Goal: Task Accomplishment & Management: Use online tool/utility

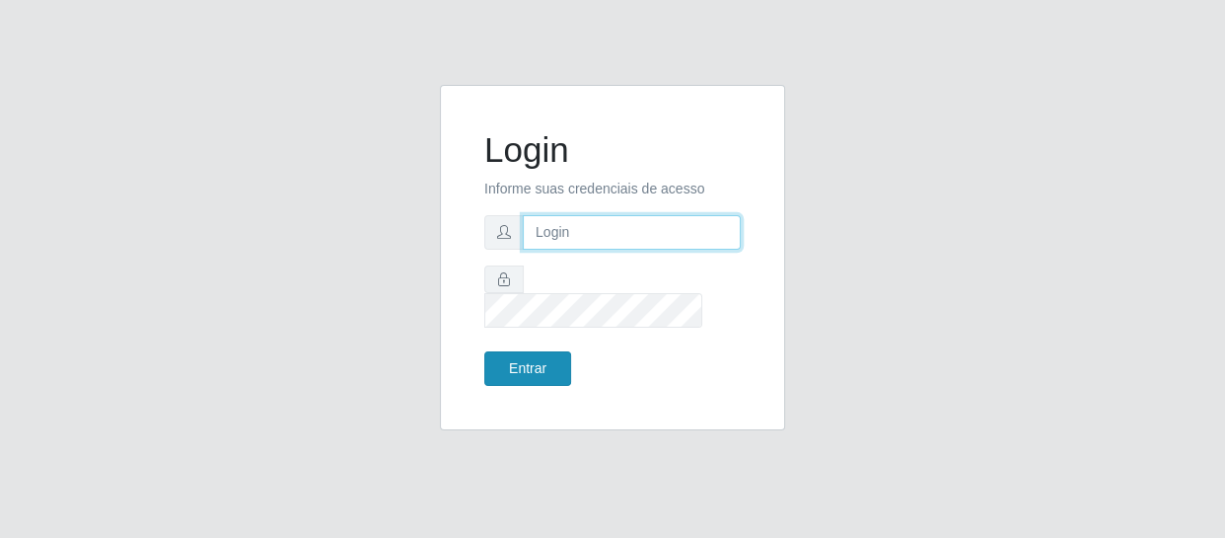
type input "[EMAIL_ADDRESS][DOMAIN_NAME]"
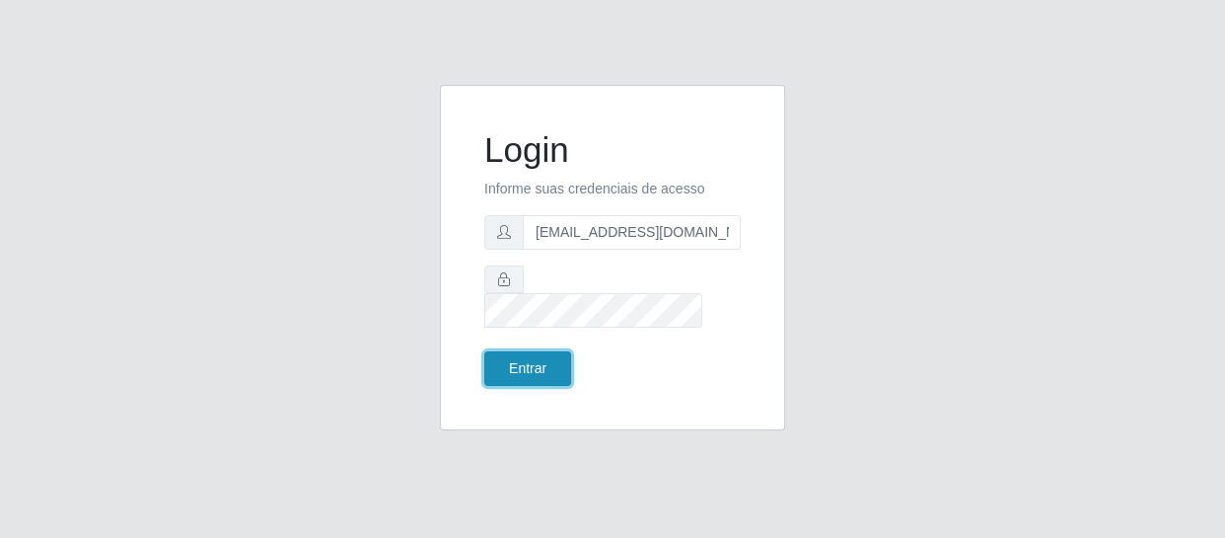
click at [547, 351] on button "Entrar" at bounding box center [527, 368] width 87 height 35
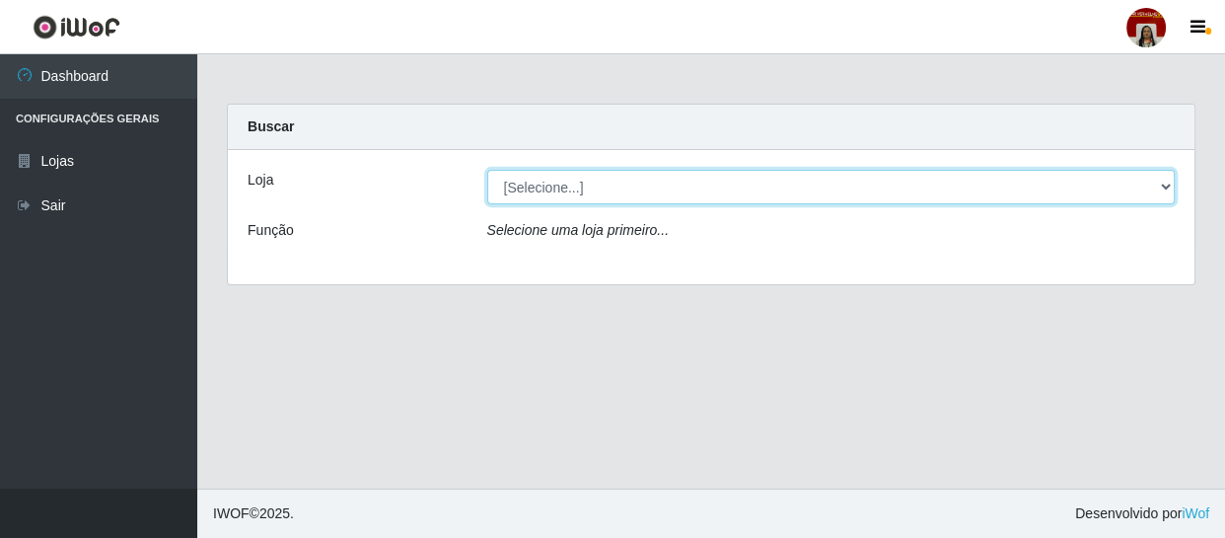
click at [1163, 189] on select "[Selecione...] Mar Vermelho - Loja 04" at bounding box center [831, 187] width 688 height 35
select select "251"
click at [487, 170] on select "[Selecione...] Mar Vermelho - Loja 04" at bounding box center [831, 187] width 688 height 35
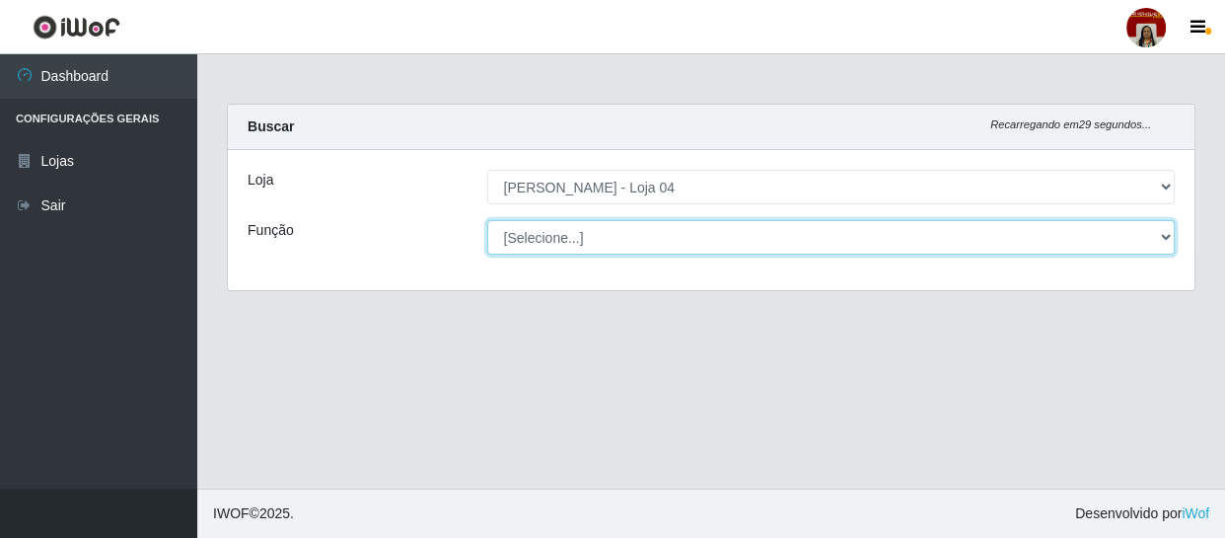
click at [1172, 239] on select "[Selecione...] ASG ASG + ASG ++ Auxiliar de Depósito Auxiliar de Depósito + Aux…" at bounding box center [831, 237] width 688 height 35
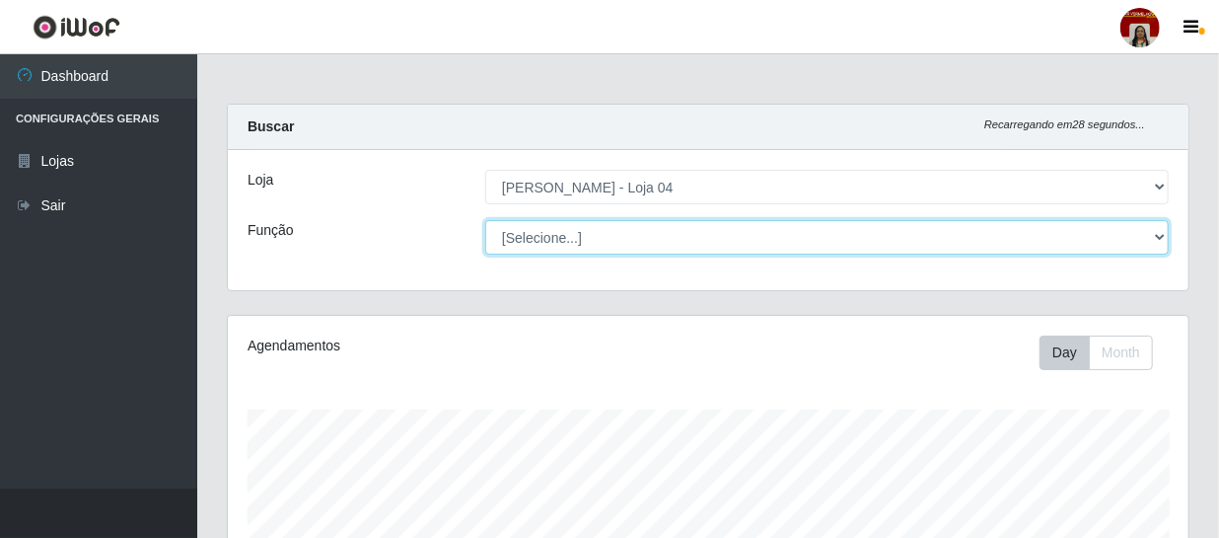
scroll to position [409, 961]
select select "1"
click at [485, 220] on select "[Selecione...] ASG ASG + ASG ++ Auxiliar de Depósito Auxiliar de Depósito + Aux…" at bounding box center [827, 237] width 684 height 35
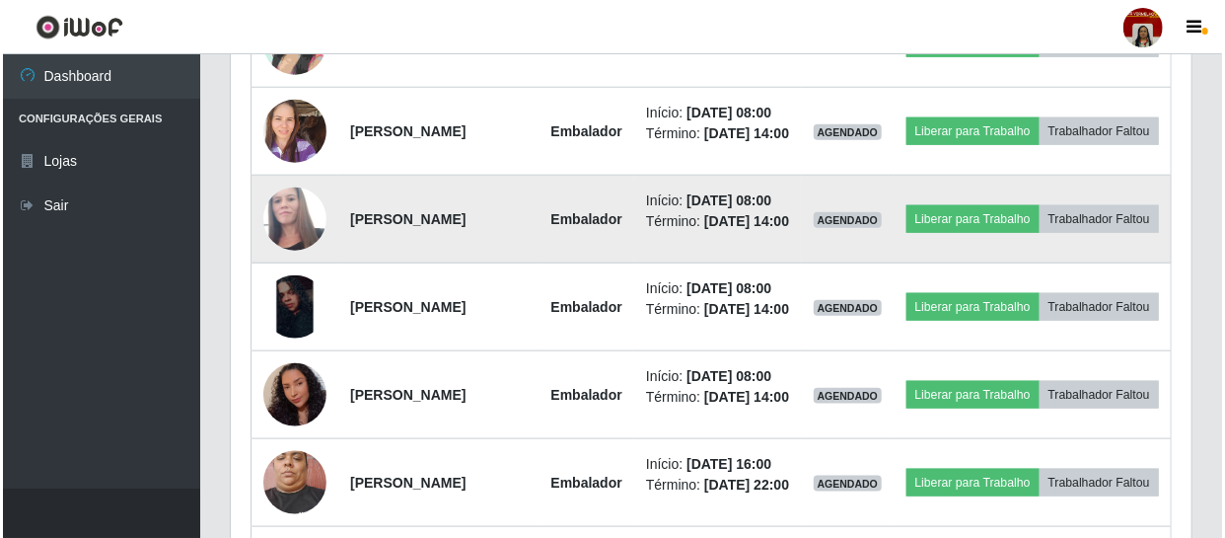
scroll to position [897, 0]
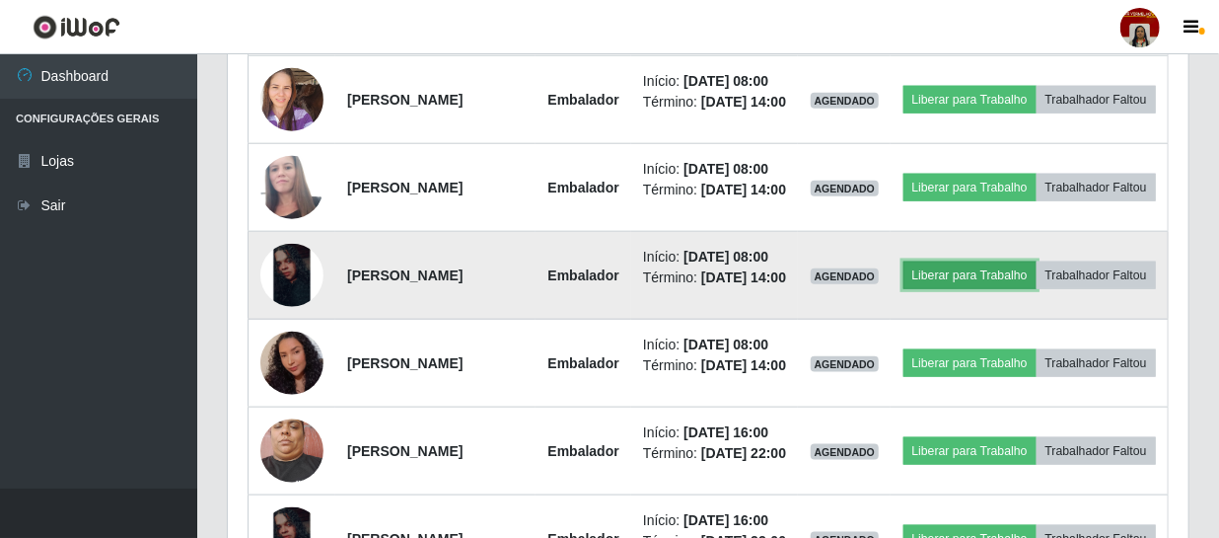
click at [987, 289] on button "Liberar para Trabalho" at bounding box center [969, 275] width 133 height 28
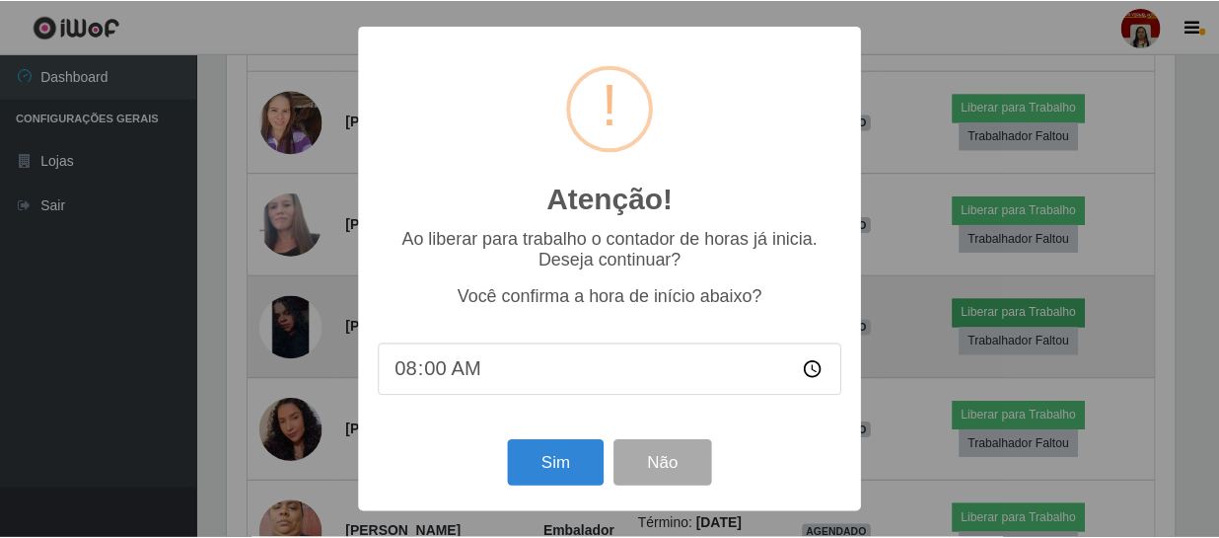
scroll to position [409, 952]
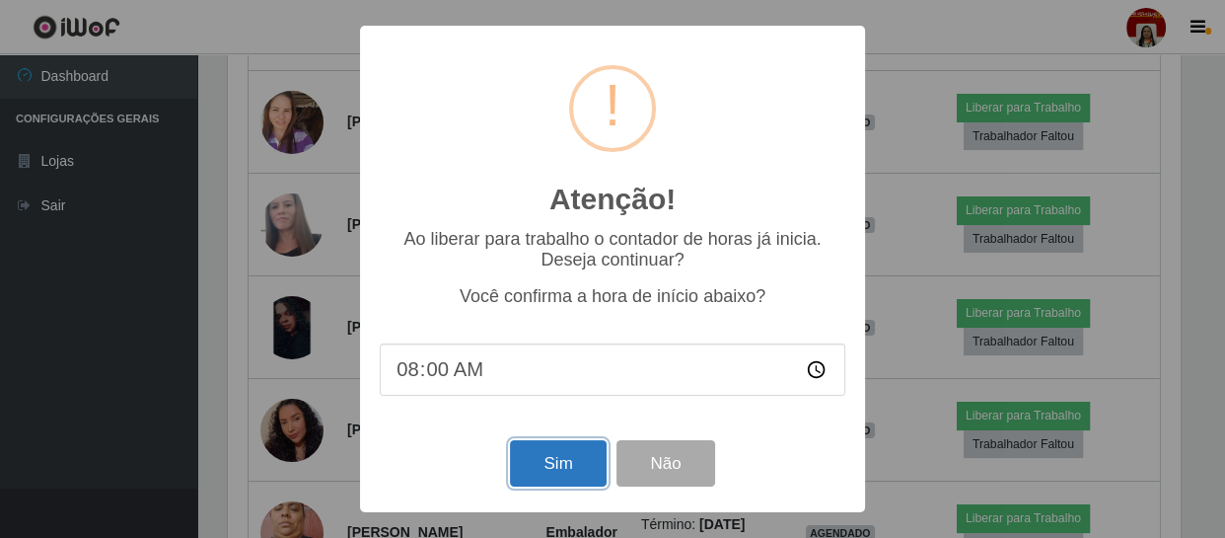
click at [561, 454] on button "Sim" at bounding box center [558, 463] width 96 height 46
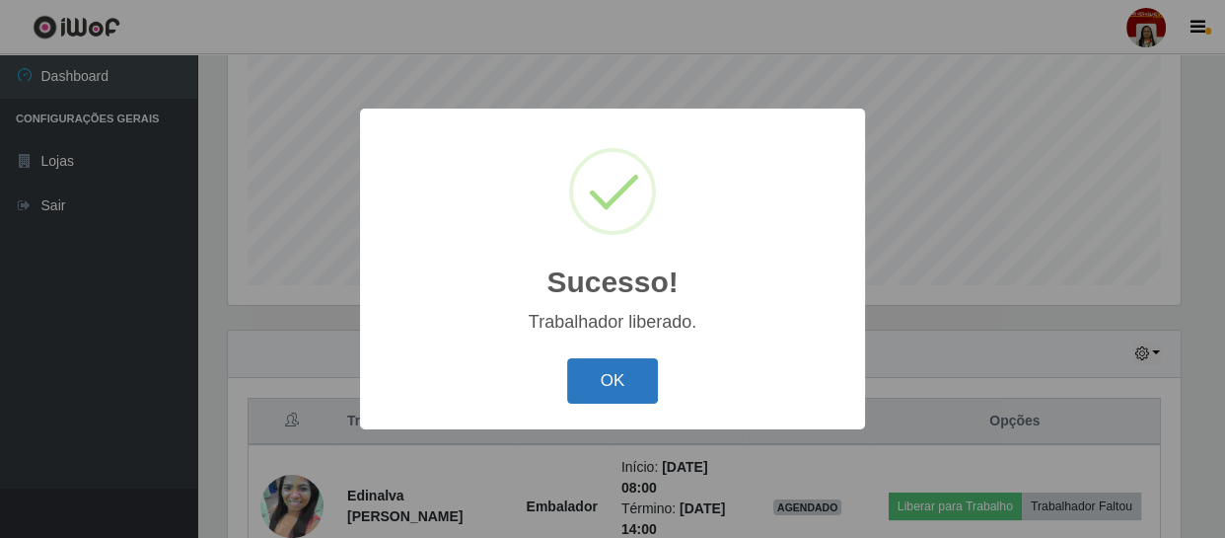
click at [592, 382] on button "OK" at bounding box center [613, 381] width 92 height 46
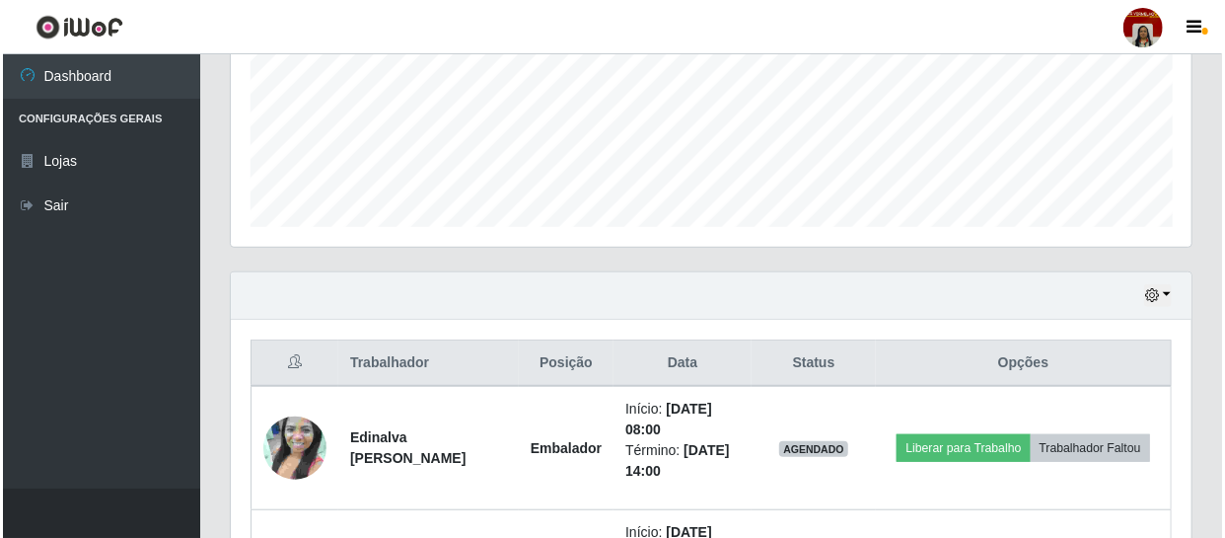
scroll to position [510, 0]
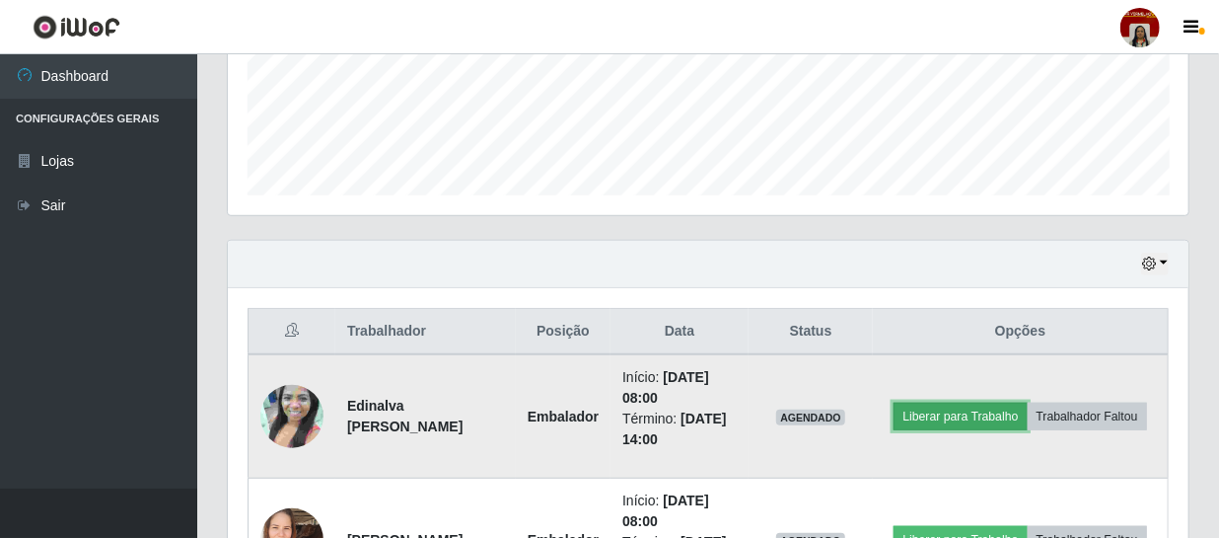
click at [1016, 402] on button "Liberar para Trabalho" at bounding box center [960, 416] width 133 height 28
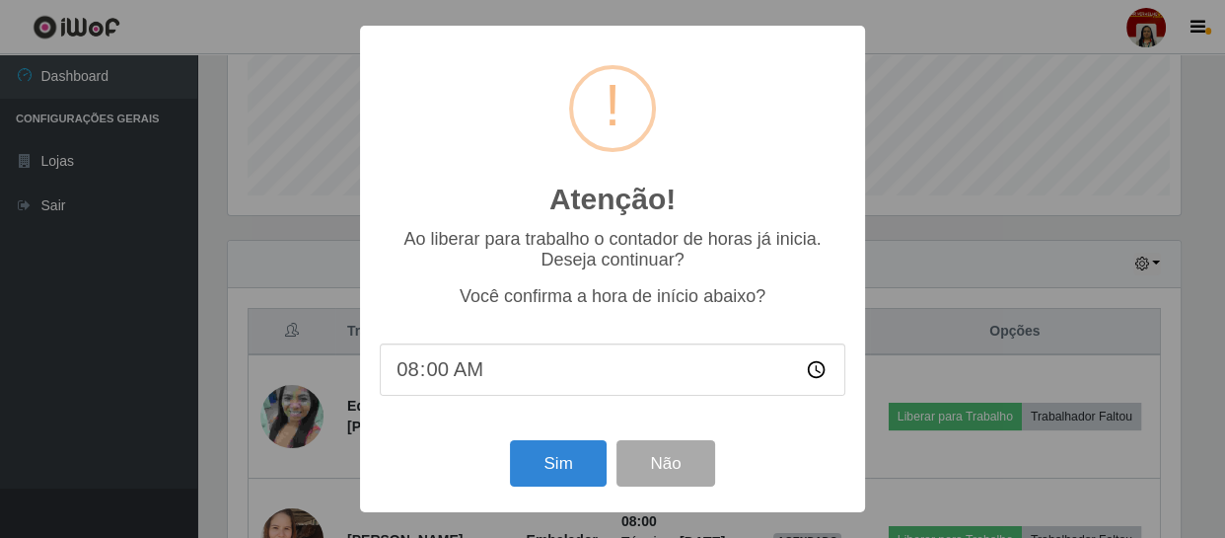
scroll to position [409, 952]
click at [580, 457] on button "Sim" at bounding box center [558, 463] width 96 height 46
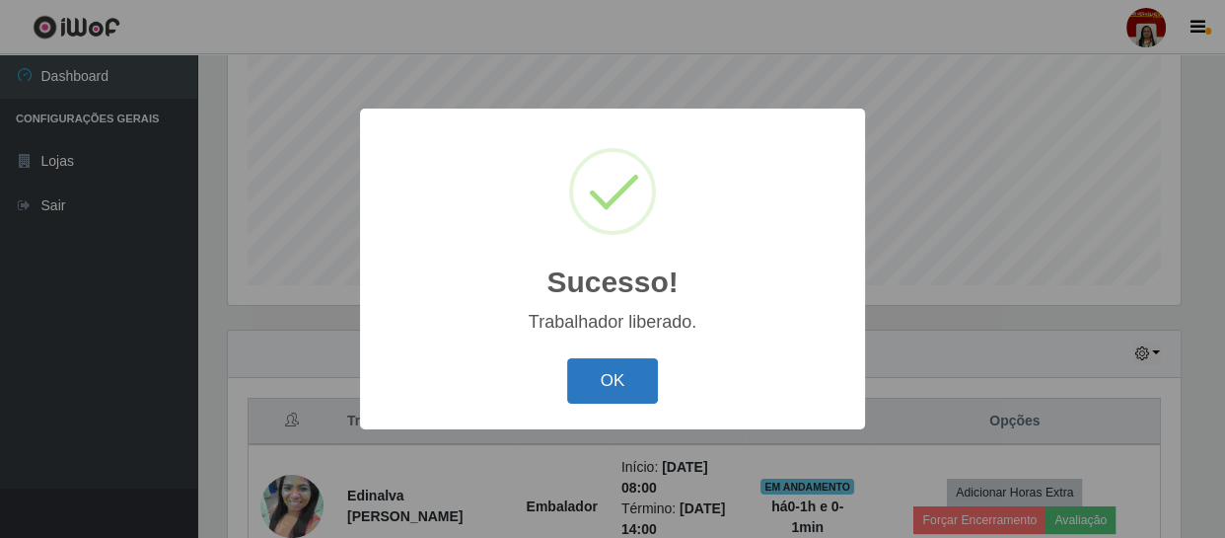
click at [621, 375] on button "OK" at bounding box center [613, 381] width 92 height 46
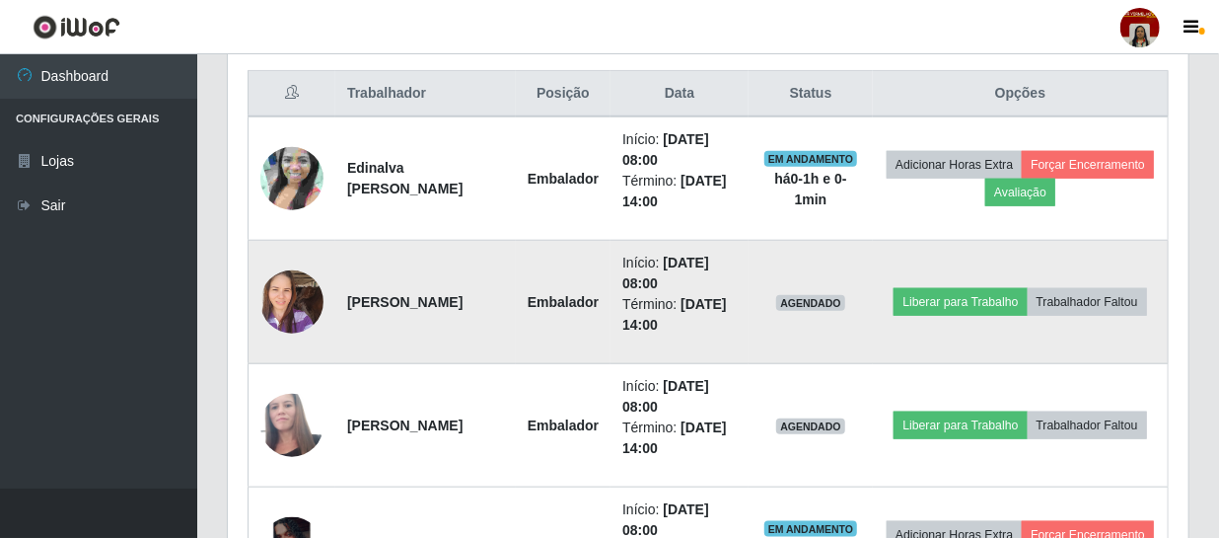
scroll to position [779, 0]
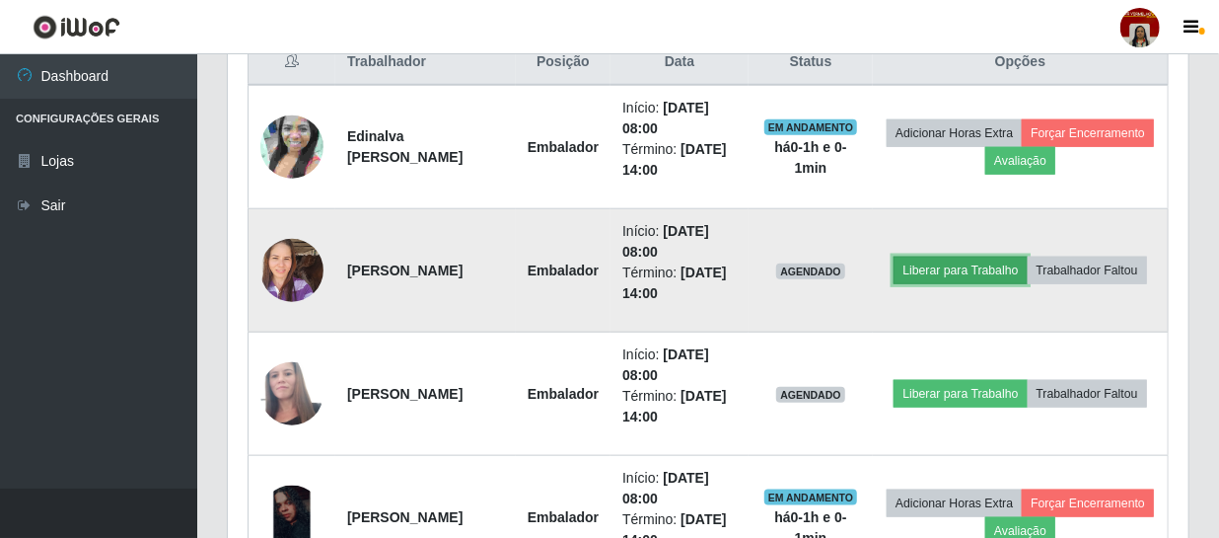
click at [1012, 256] on button "Liberar para Trabalho" at bounding box center [960, 270] width 133 height 28
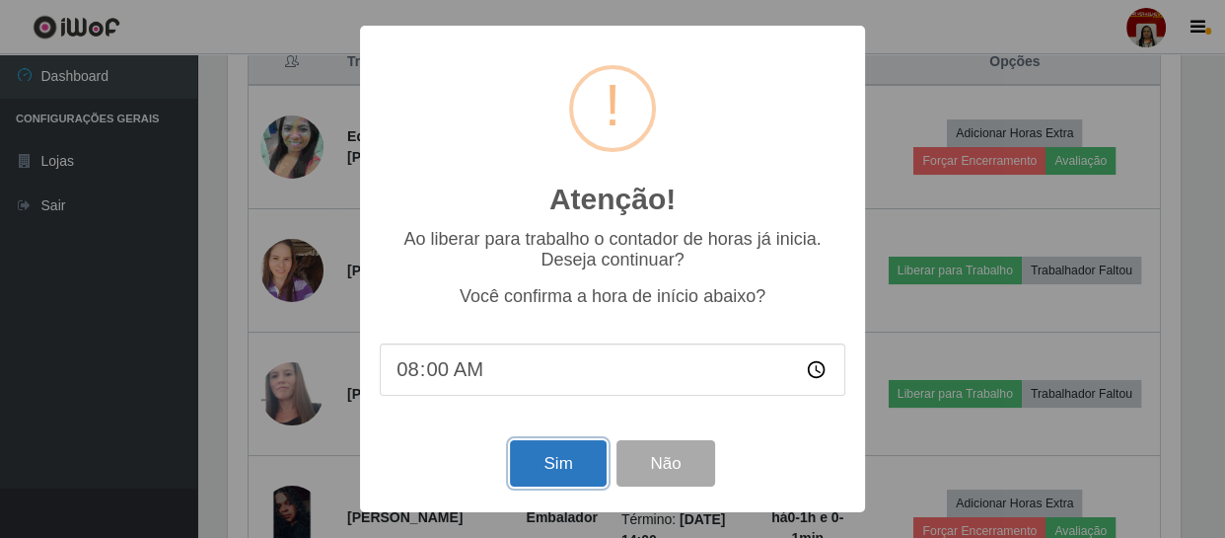
click at [531, 462] on button "Sim" at bounding box center [558, 463] width 96 height 46
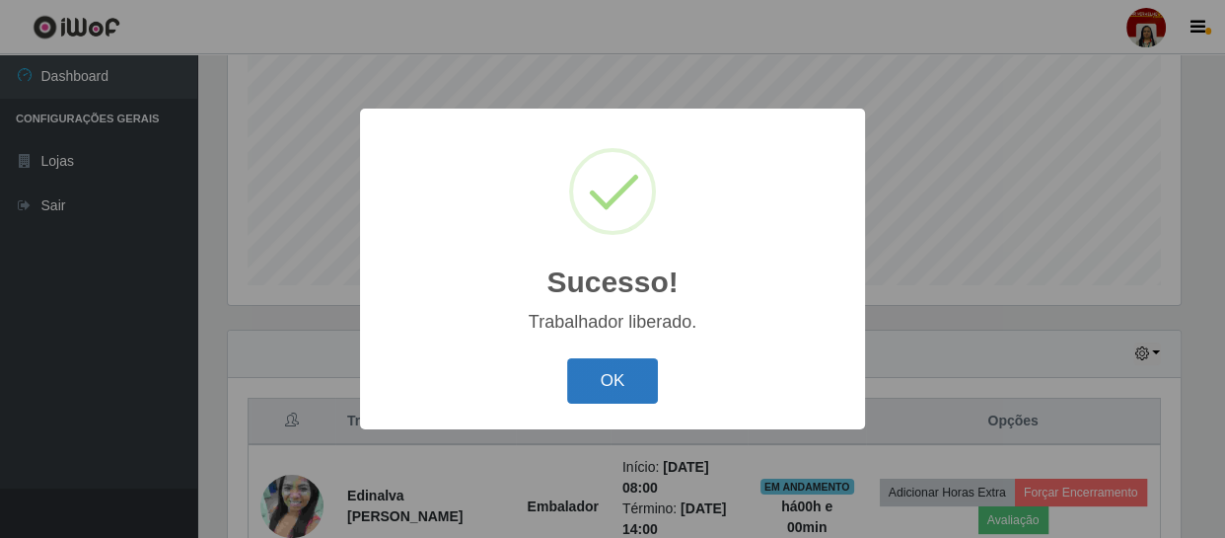
click at [607, 385] on button "OK" at bounding box center [613, 381] width 92 height 46
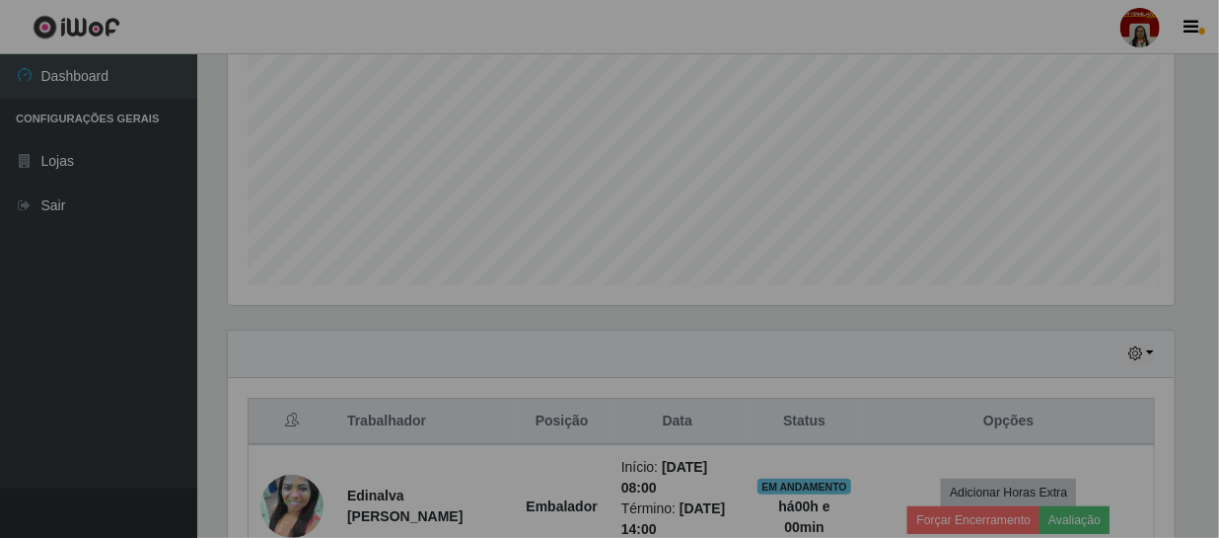
scroll to position [0, 0]
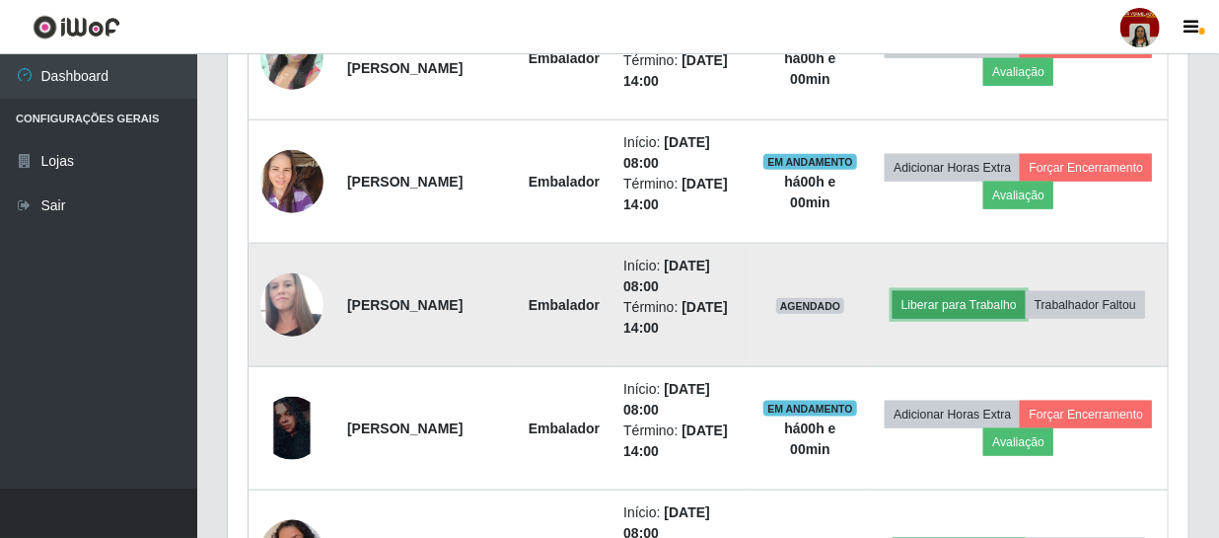
click at [1026, 291] on button "Liberar para Trabalho" at bounding box center [959, 305] width 133 height 28
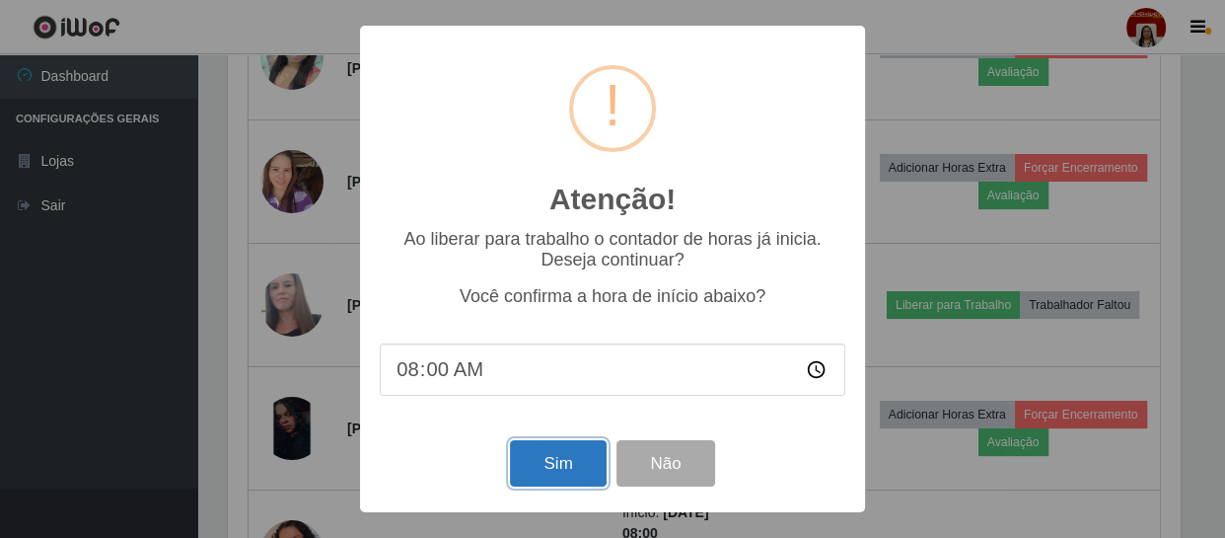
click at [561, 473] on button "Sim" at bounding box center [558, 463] width 96 height 46
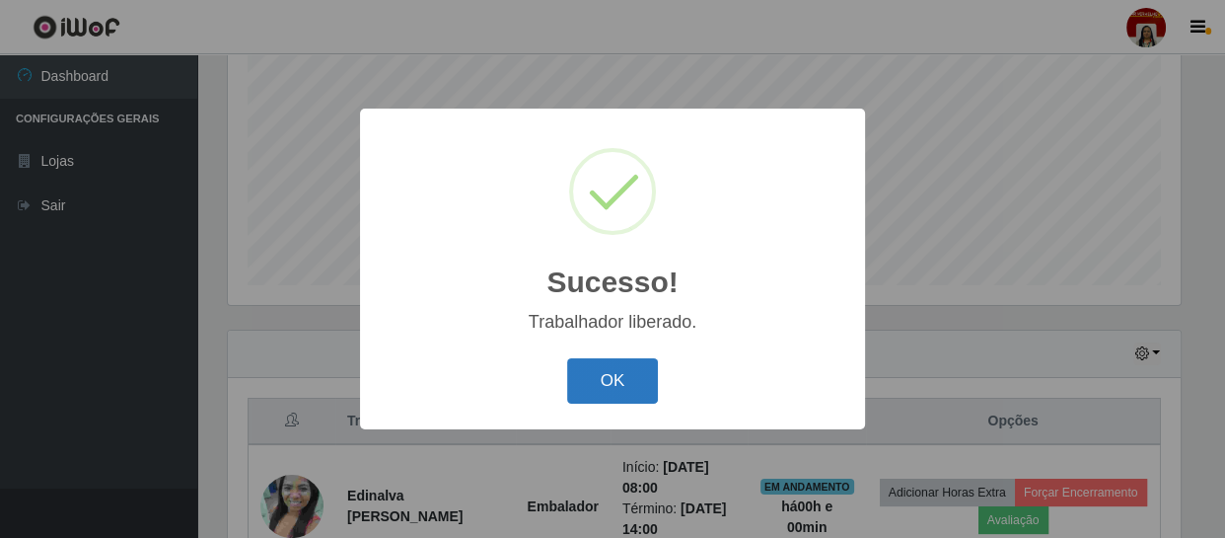
click at [590, 386] on button "OK" at bounding box center [613, 381] width 92 height 46
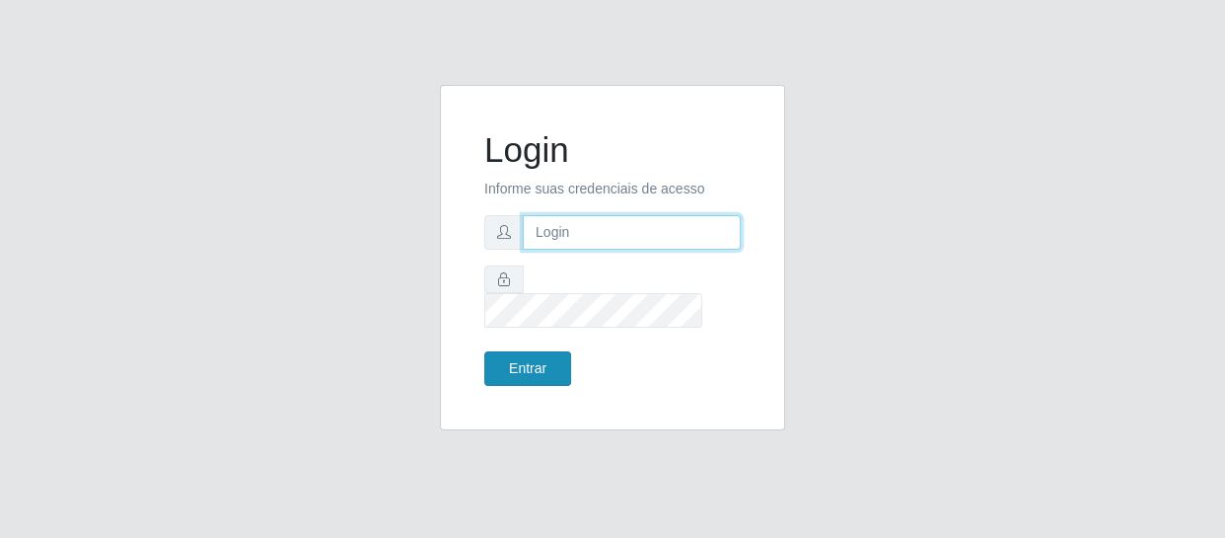
type input "[EMAIL_ADDRESS][DOMAIN_NAME]"
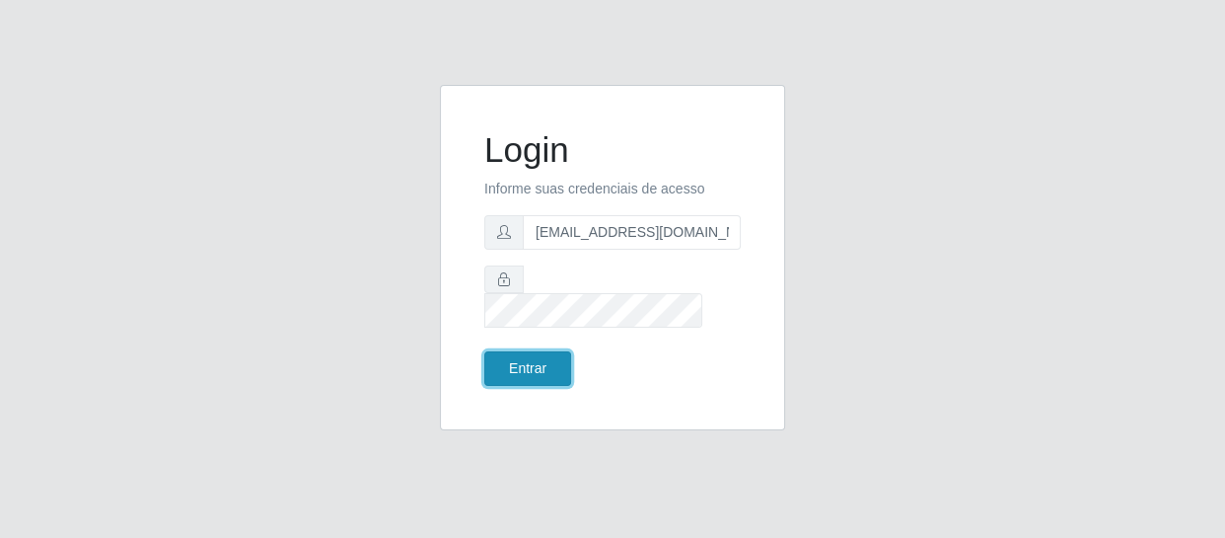
click at [520, 354] on button "Entrar" at bounding box center [527, 368] width 87 height 35
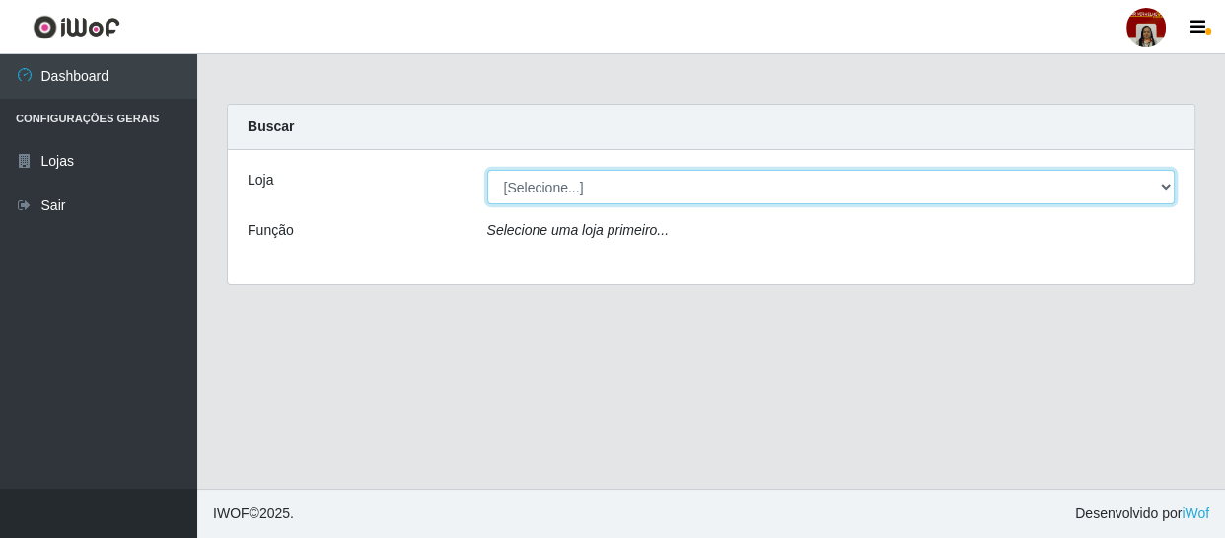
click at [1164, 182] on select "[Selecione...] Mar Vermelho - Loja 04" at bounding box center [831, 187] width 688 height 35
select select "251"
click at [487, 170] on select "[Selecione...] Mar Vermelho - Loja 04" at bounding box center [831, 187] width 688 height 35
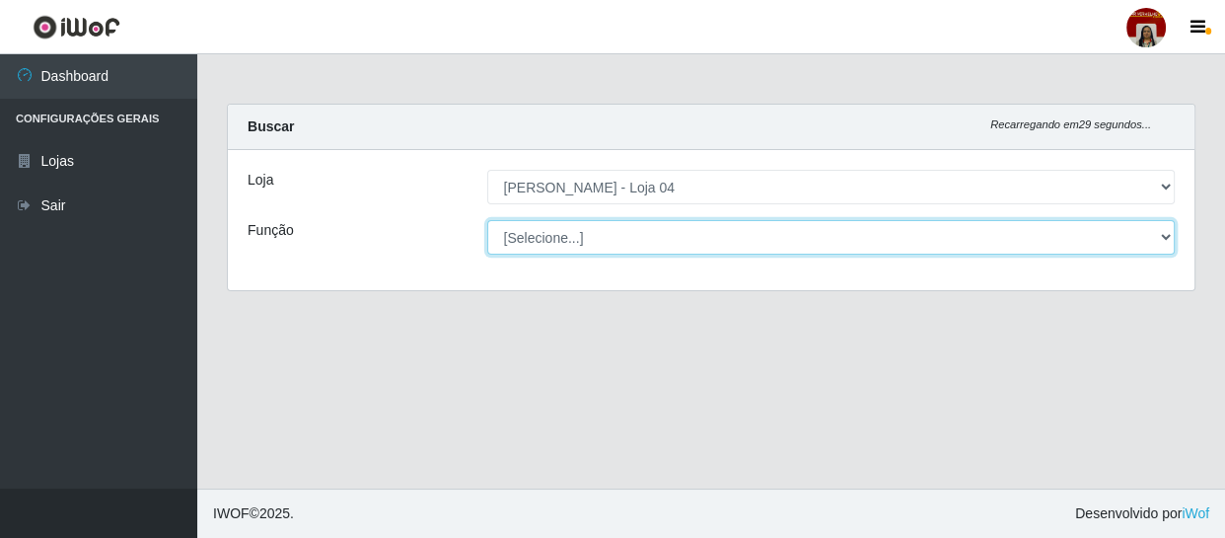
click at [1166, 236] on select "[Selecione...] ASG ASG + ASG ++ Auxiliar de Depósito Auxiliar de Depósito + Aux…" at bounding box center [831, 237] width 688 height 35
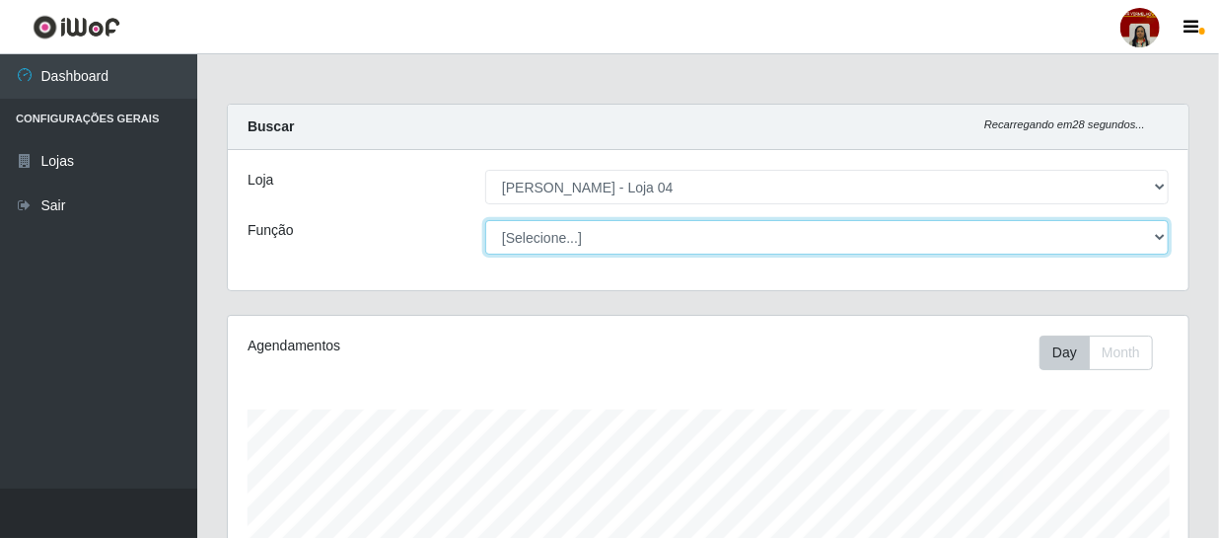
scroll to position [409, 961]
click at [485, 220] on select "[Selecione...] ASG ASG + ASG ++ Auxiliar de Depósito Auxiliar de Depósito + Aux…" at bounding box center [827, 237] width 684 height 35
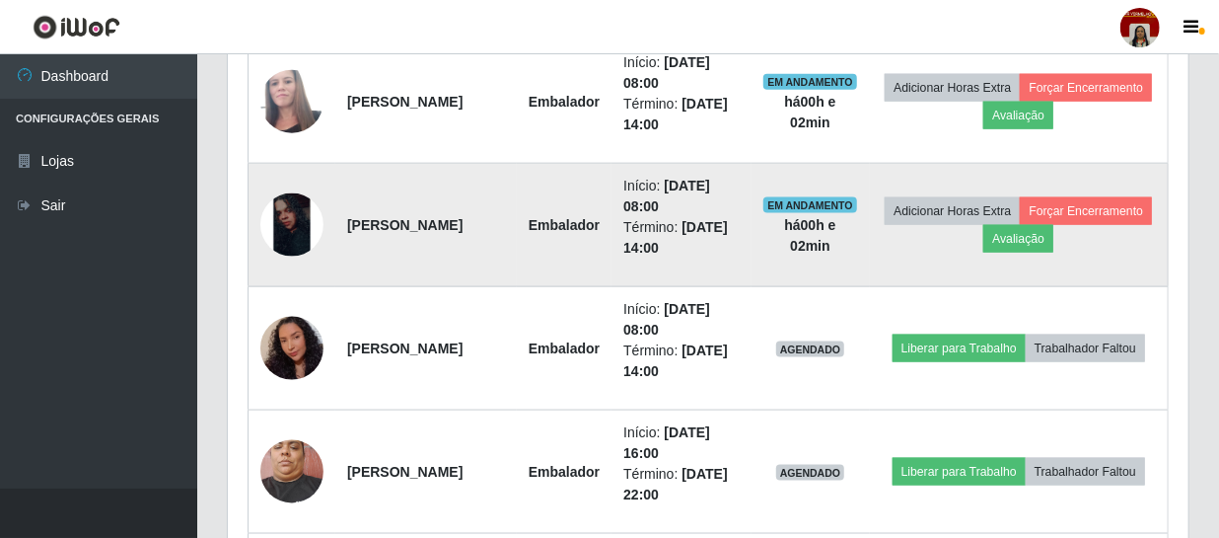
scroll to position [1075, 0]
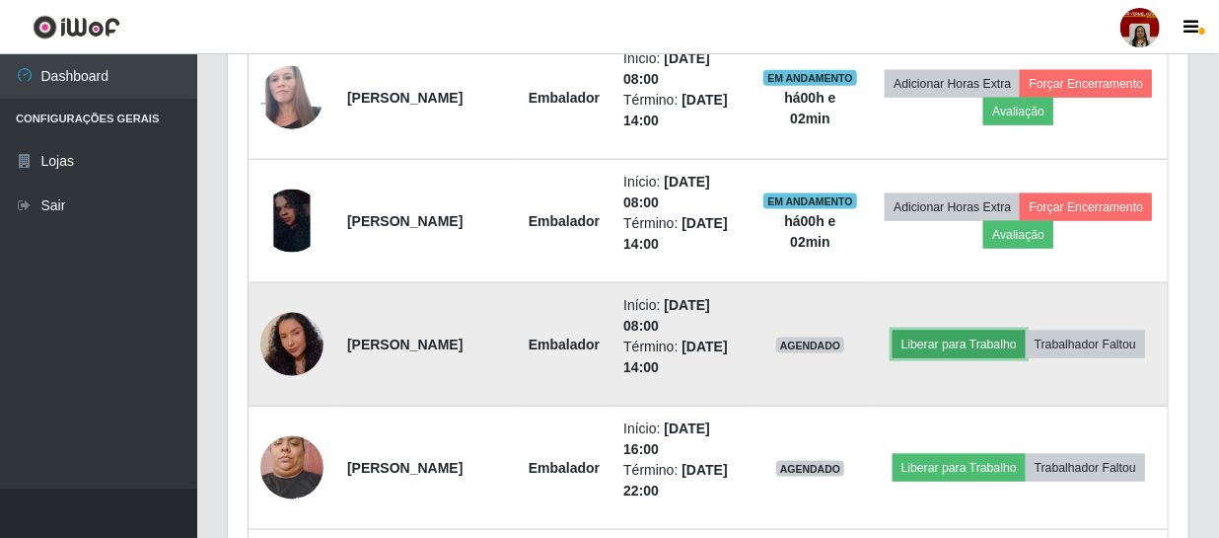
click at [1026, 330] on button "Liberar para Trabalho" at bounding box center [959, 344] width 133 height 28
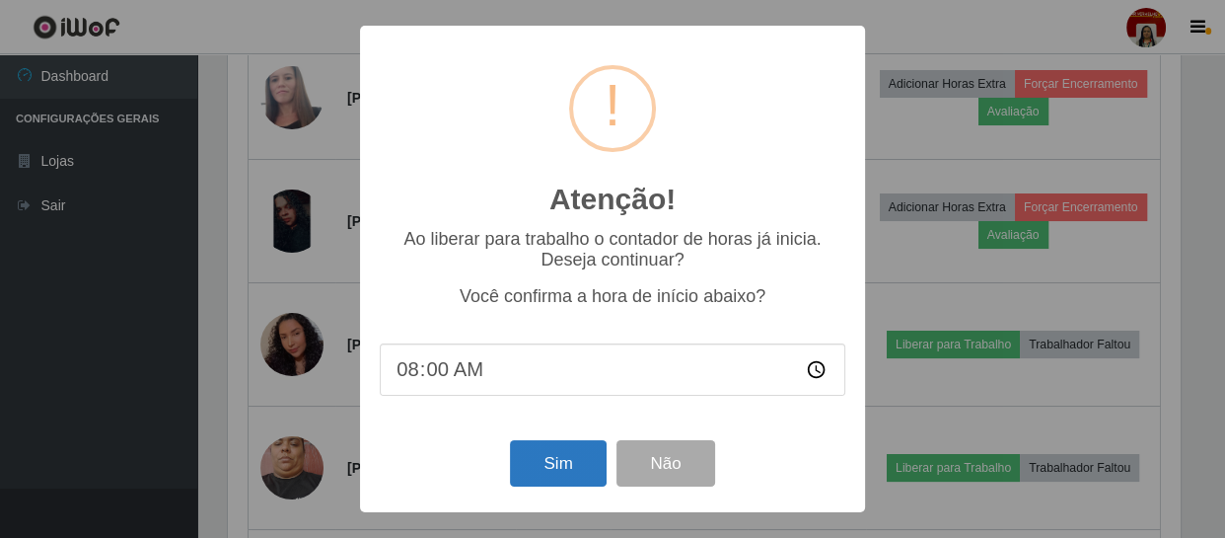
click at [579, 449] on div "Sim Não" at bounding box center [613, 463] width 466 height 56
click at [572, 460] on button "Sim" at bounding box center [558, 463] width 96 height 46
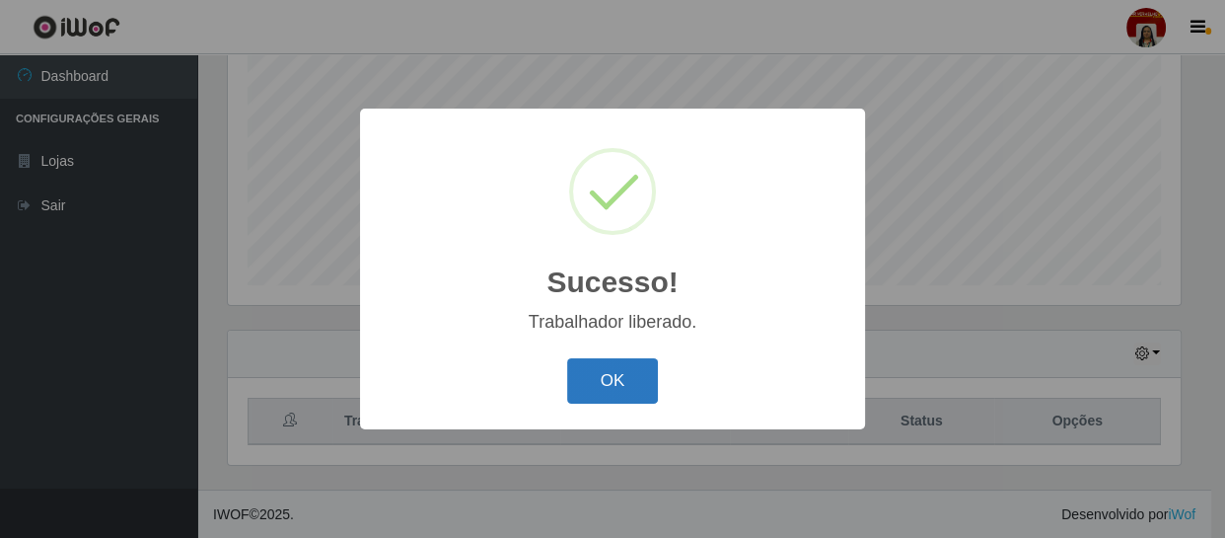
click at [615, 382] on button "OK" at bounding box center [613, 381] width 92 height 46
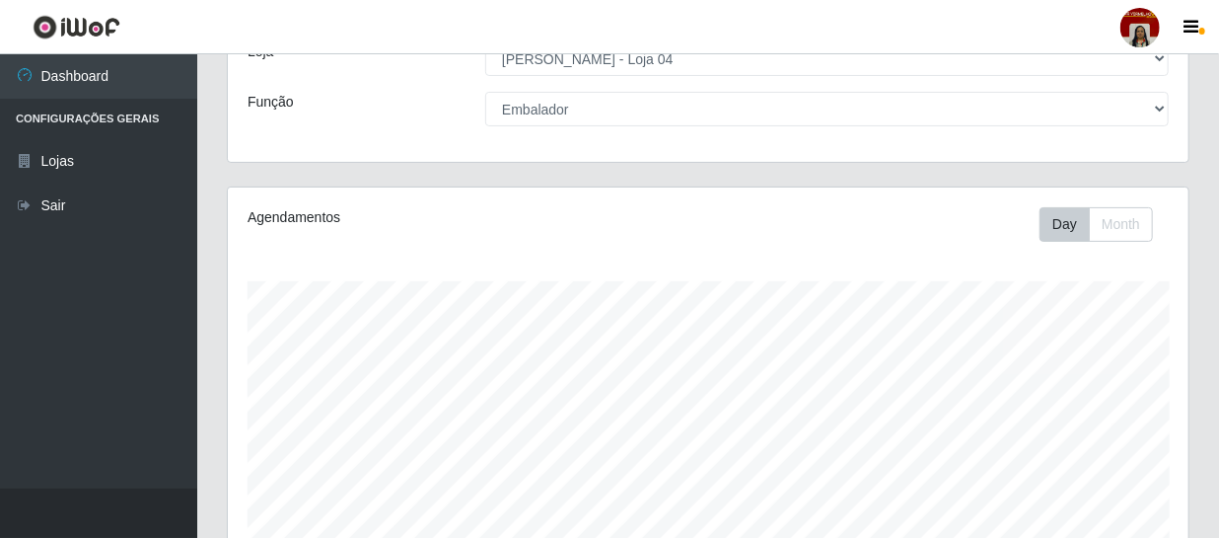
scroll to position [0, 0]
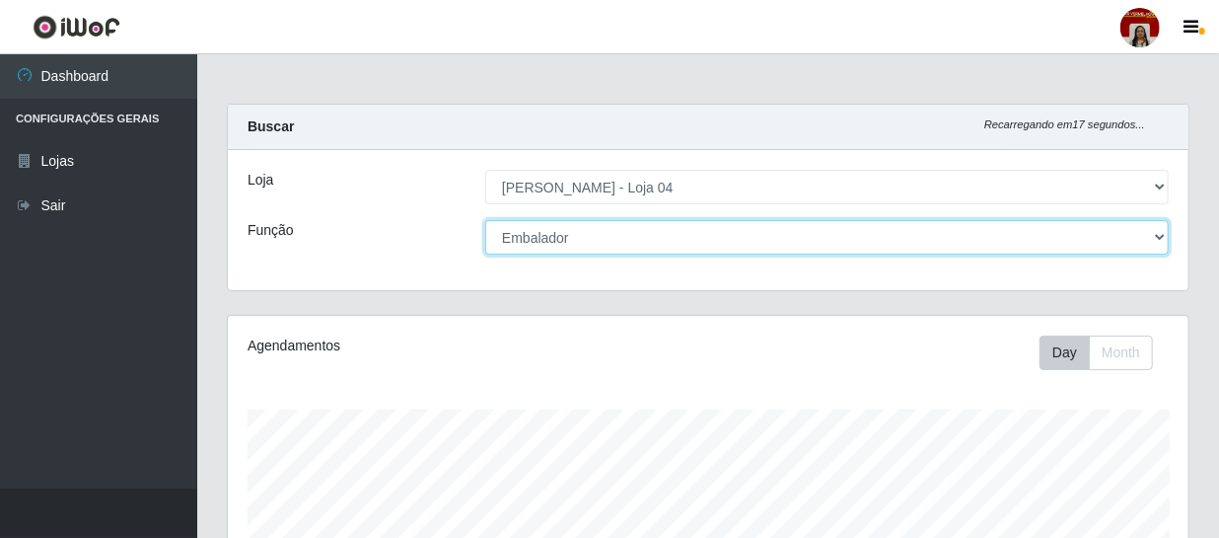
click at [1167, 232] on select "[Selecione...] ASG ASG + ASG ++ Auxiliar de Depósito Auxiliar de Depósito + Aux…" at bounding box center [827, 237] width 684 height 35
select select "22"
click at [485, 220] on select "[Selecione...] ASG ASG + ASG ++ Auxiliar de Depósito Auxiliar de Depósito + Aux…" at bounding box center [827, 237] width 684 height 35
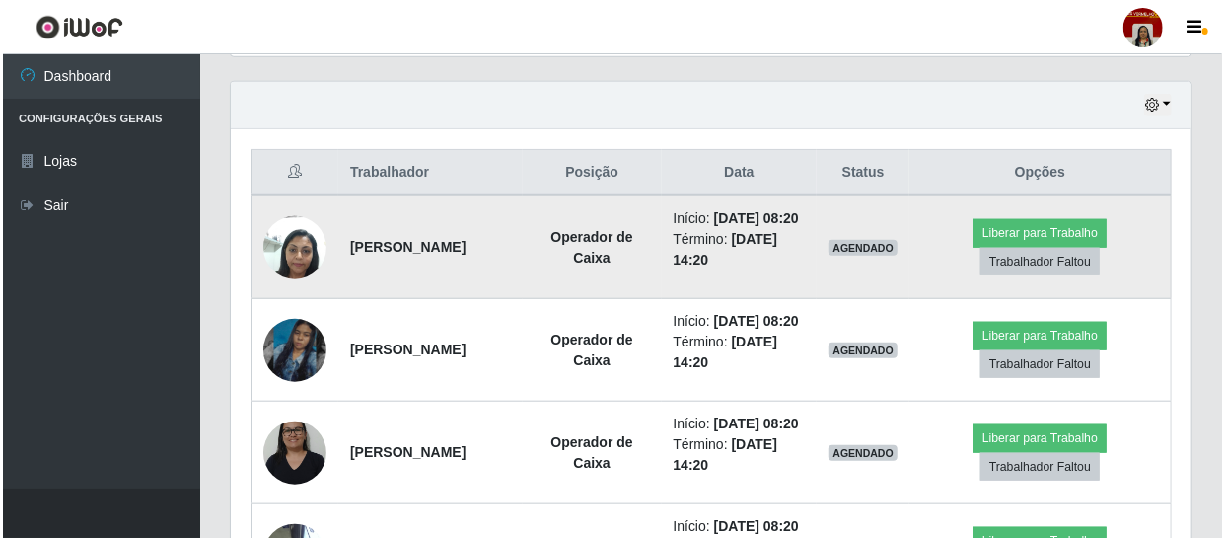
scroll to position [699, 0]
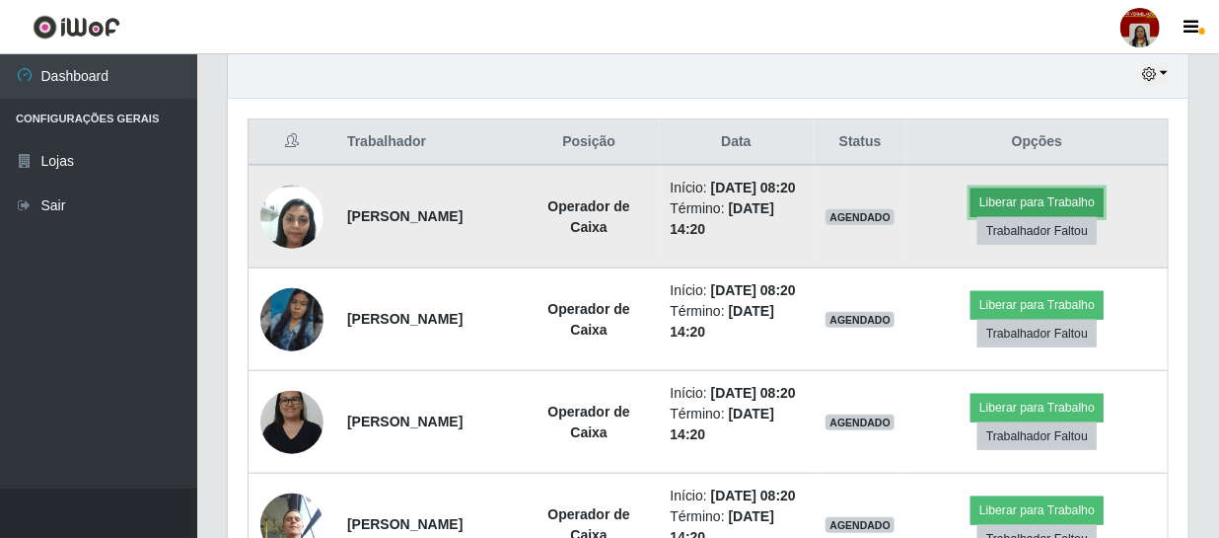
click at [1055, 207] on button "Liberar para Trabalho" at bounding box center [1037, 202] width 133 height 28
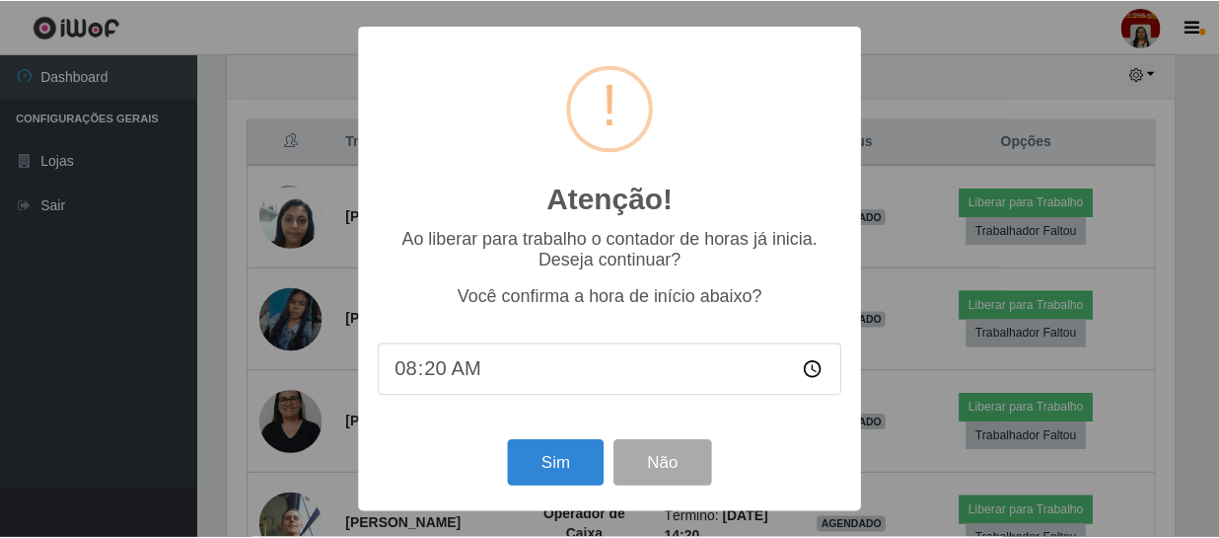
scroll to position [409, 952]
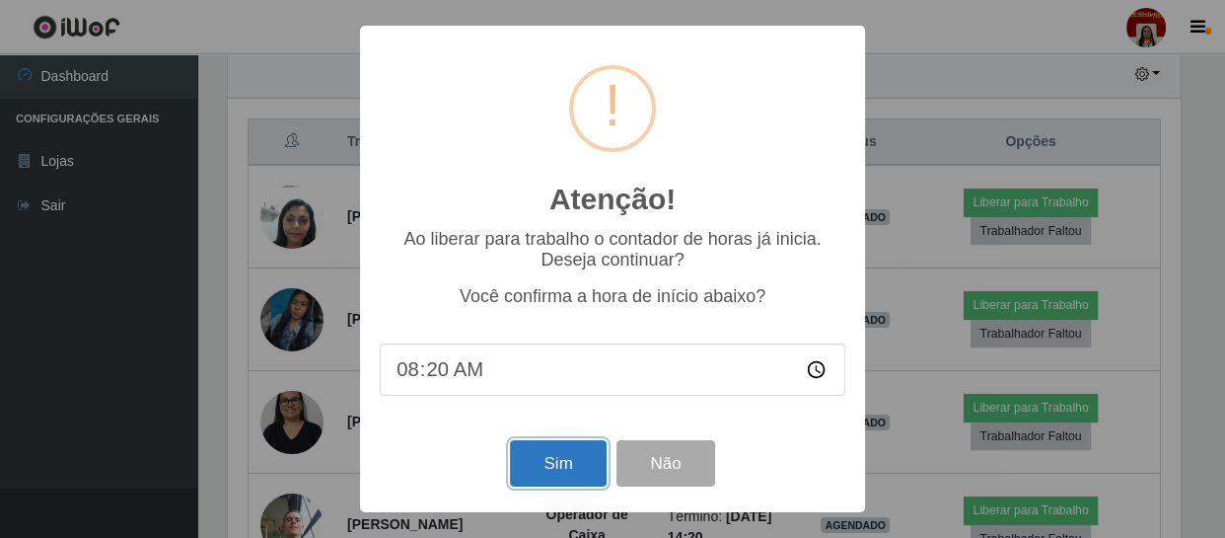
click at [562, 480] on button "Sim" at bounding box center [558, 463] width 96 height 46
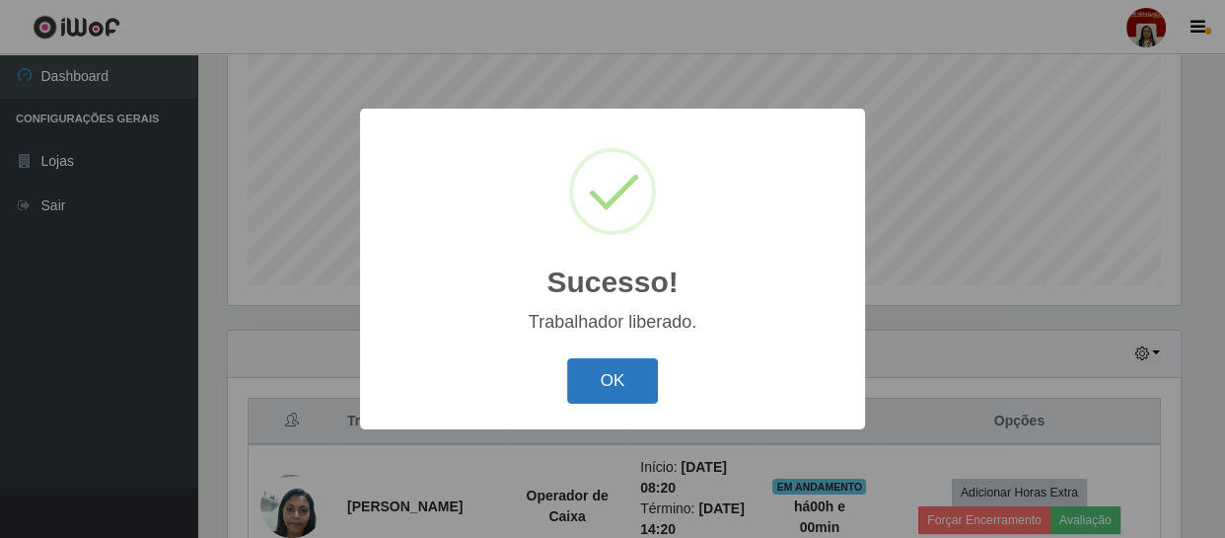
click at [604, 383] on button "OK" at bounding box center [613, 381] width 92 height 46
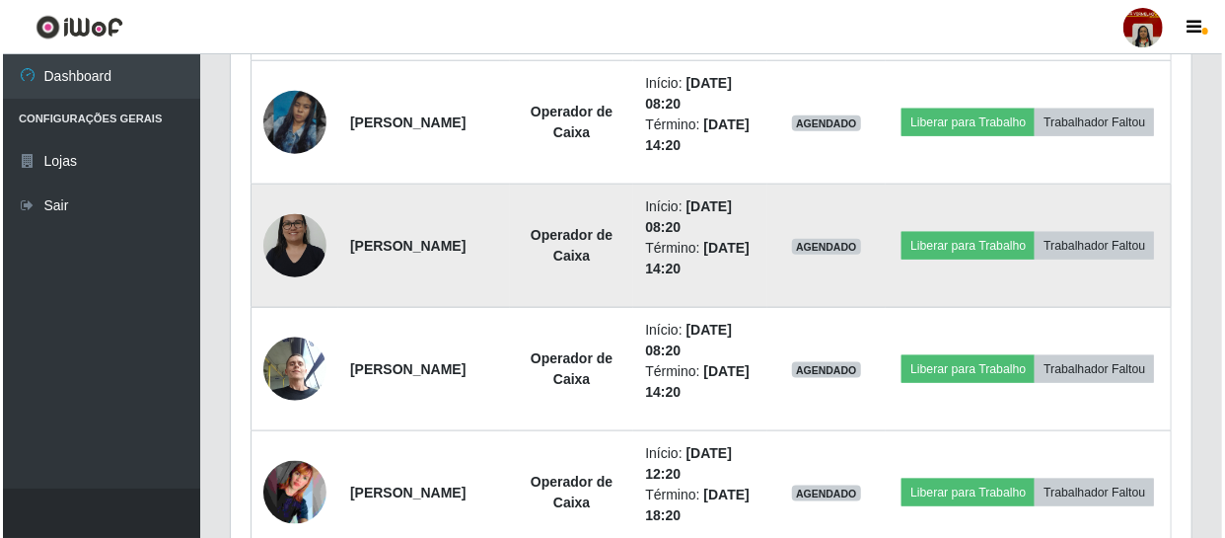
scroll to position [958, 0]
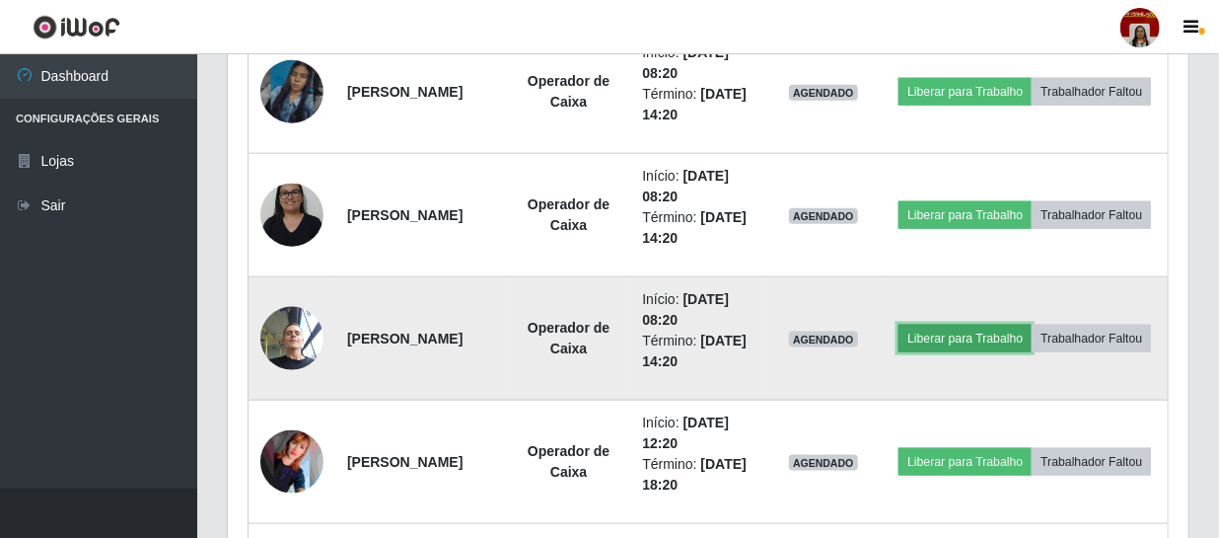
click at [1022, 325] on button "Liberar para Trabalho" at bounding box center [965, 339] width 133 height 28
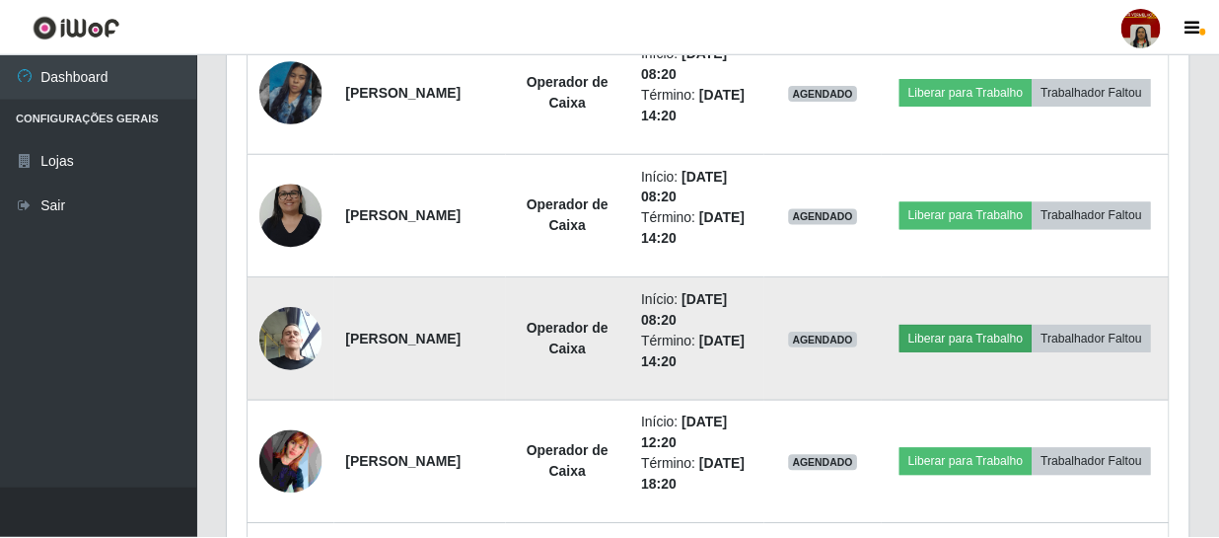
scroll to position [409, 952]
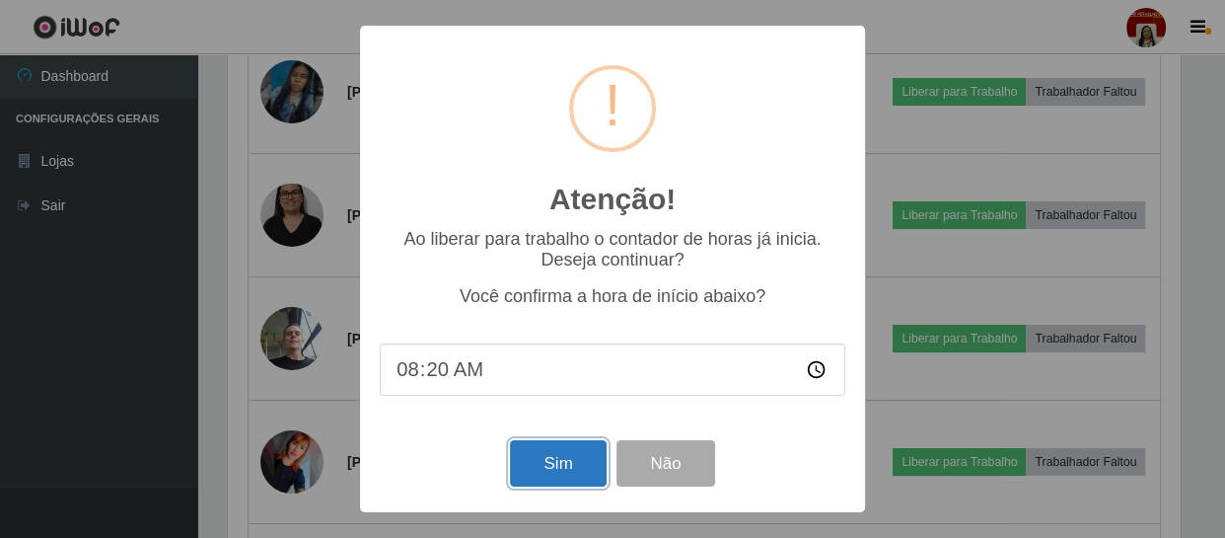
click at [568, 464] on button "Sim" at bounding box center [558, 463] width 96 height 46
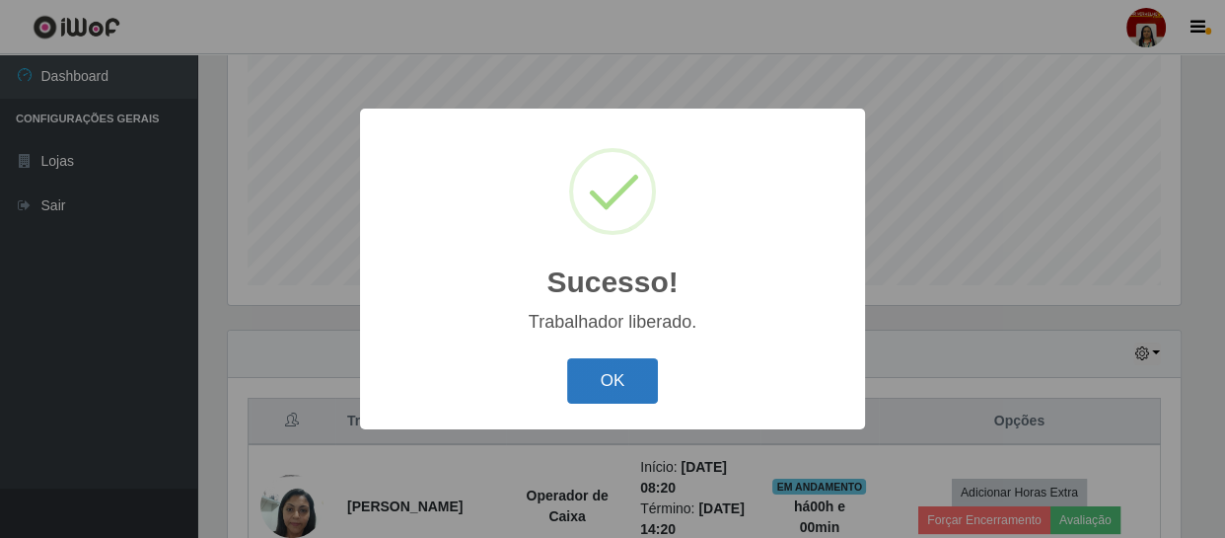
click at [632, 372] on button "OK" at bounding box center [613, 381] width 92 height 46
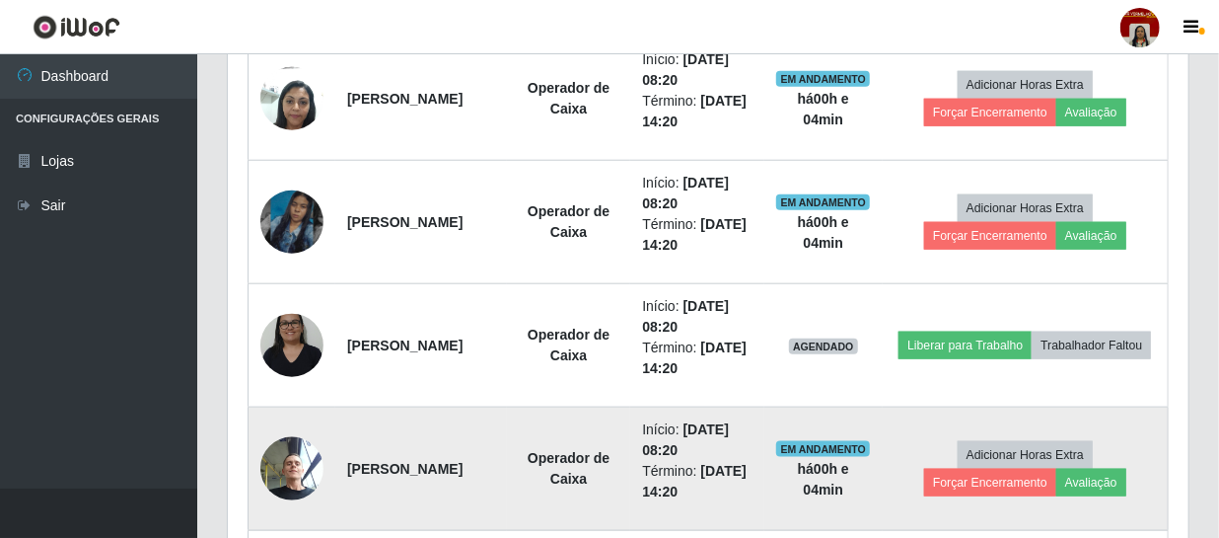
scroll to position [868, 0]
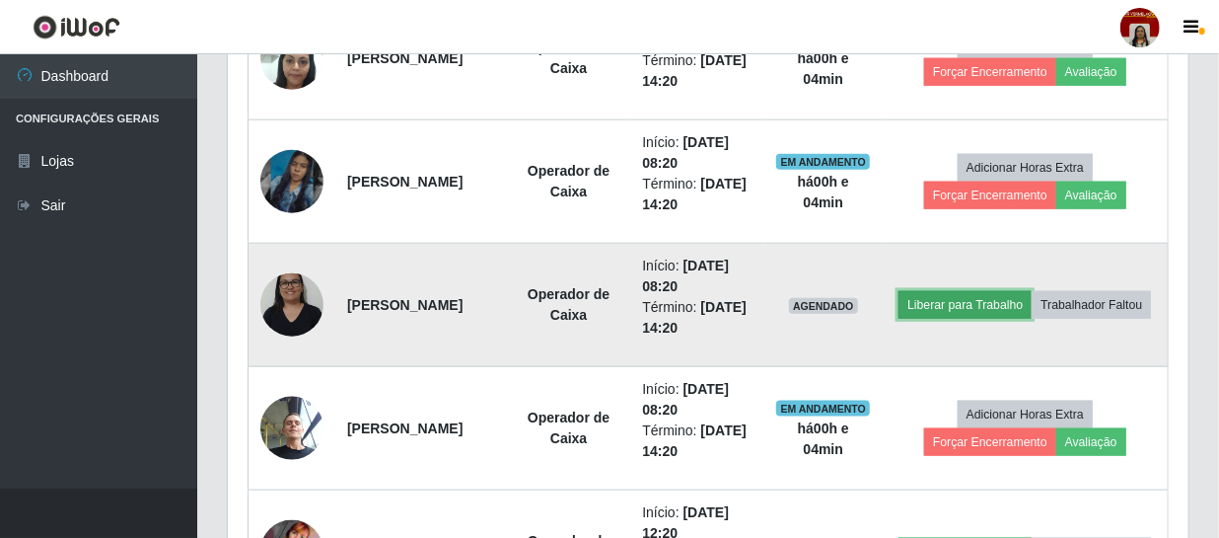
click at [1032, 293] on button "Liberar para Trabalho" at bounding box center [965, 305] width 133 height 28
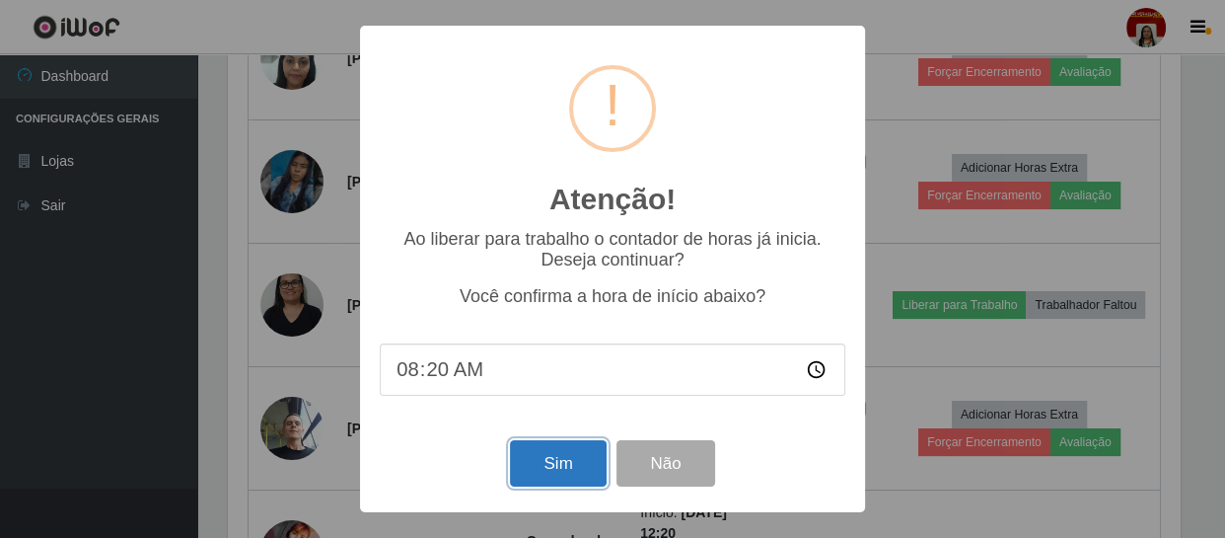
click at [588, 463] on button "Sim" at bounding box center [558, 463] width 96 height 46
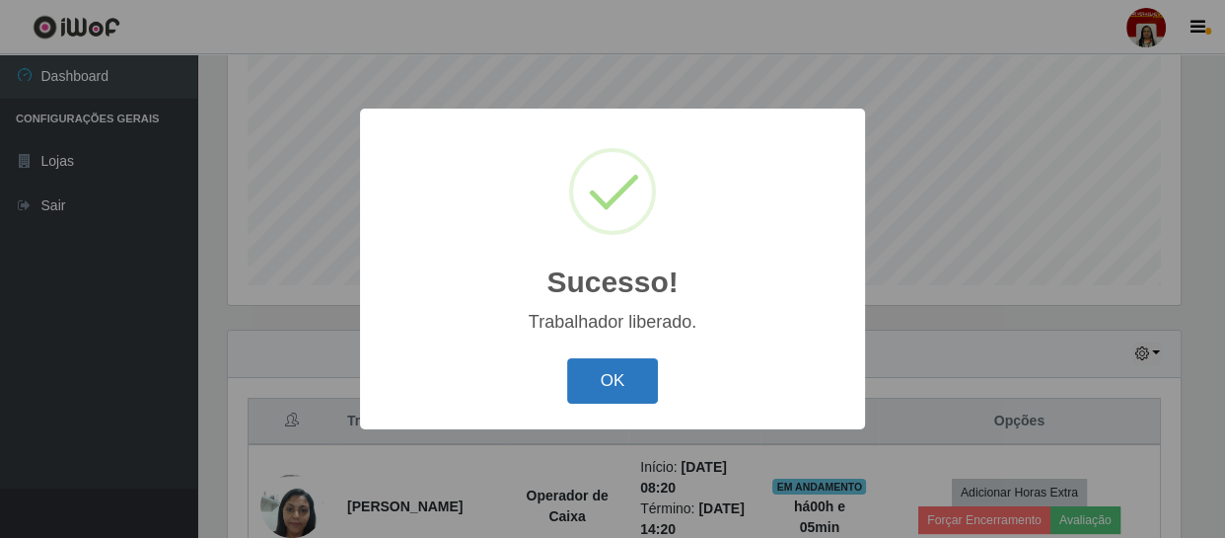
click at [581, 396] on button "OK" at bounding box center [613, 381] width 92 height 46
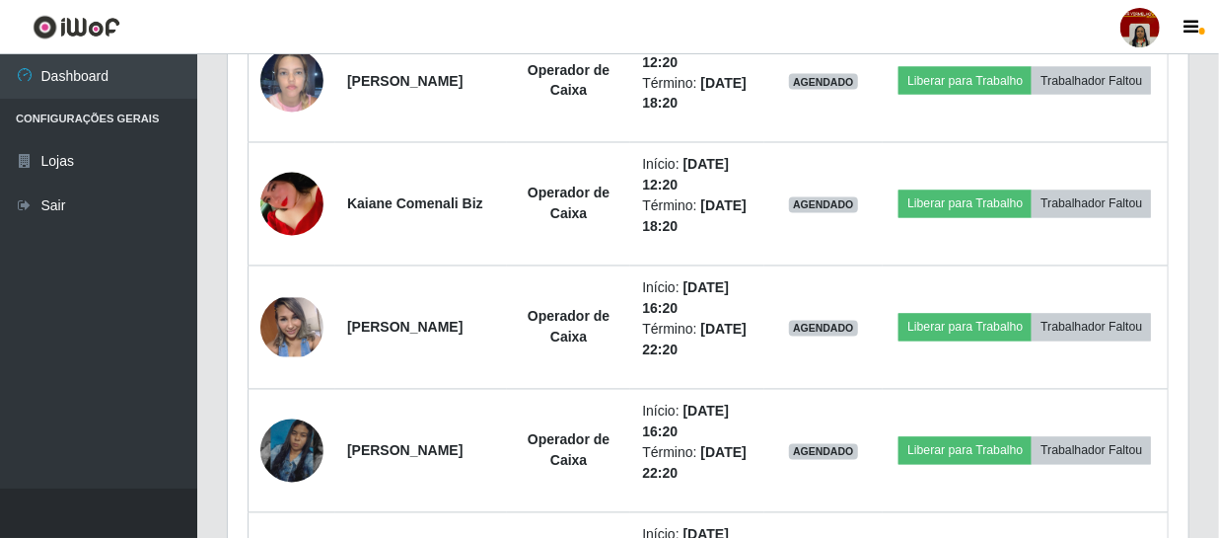
scroll to position [1586, 0]
